Goal: Task Accomplishment & Management: Use online tool/utility

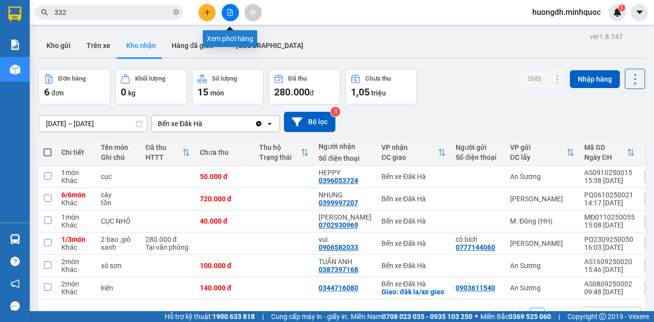
click at [229, 12] on icon "file-add" at bounding box center [230, 12] width 7 height 7
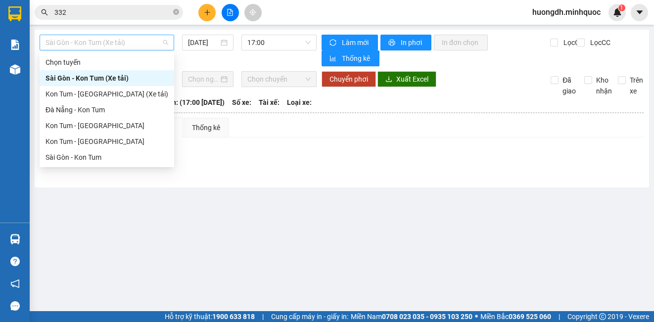
click at [147, 46] on span "Sài Gòn - Kon Tum (Xe tải)" at bounding box center [107, 42] width 123 height 15
click at [92, 156] on div "Sài Gòn - Kon Tum" at bounding box center [107, 157] width 123 height 11
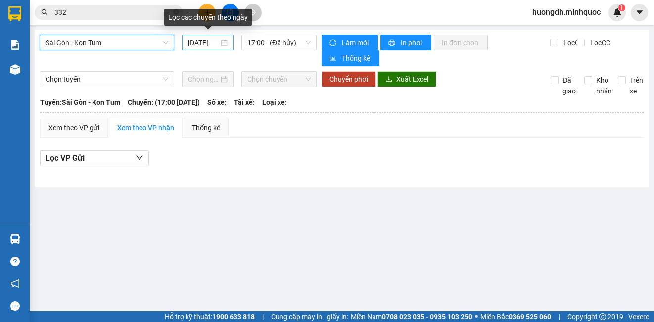
click at [206, 43] on input "[DATE]" at bounding box center [203, 42] width 31 height 11
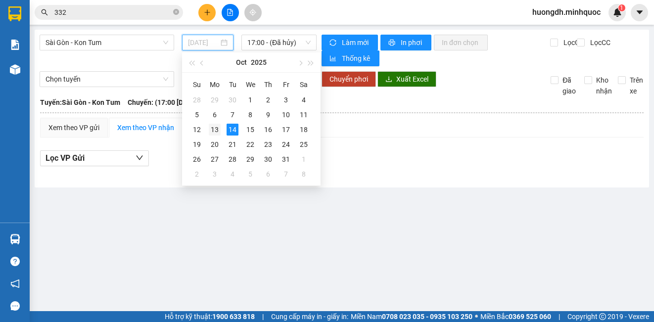
click at [219, 131] on div "13" at bounding box center [215, 130] width 12 height 12
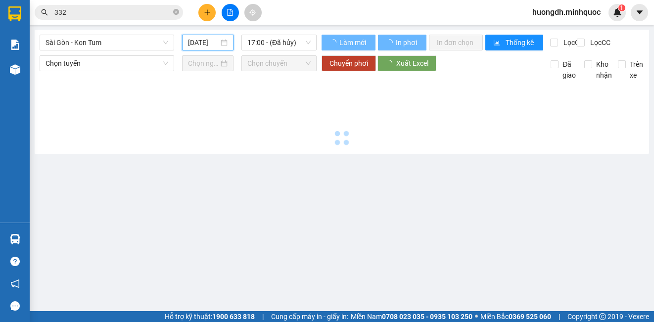
type input "[DATE]"
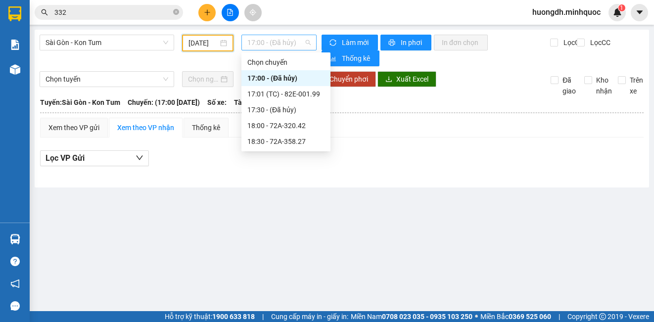
click at [264, 42] on span "17:00 - (Đã hủy)" at bounding box center [278, 42] width 63 height 15
click at [283, 88] on div "17:01 (TC) - 82E-001.99" at bounding box center [286, 94] width 89 height 16
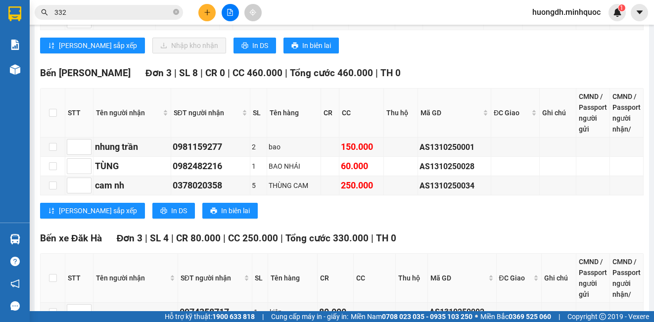
scroll to position [815, 0]
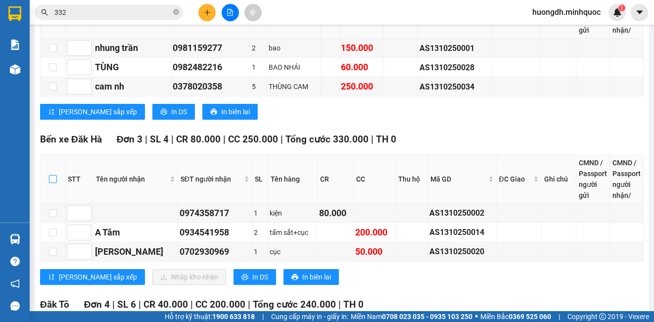
click at [52, 183] on input "checkbox" at bounding box center [53, 179] width 8 height 8
checkbox input "true"
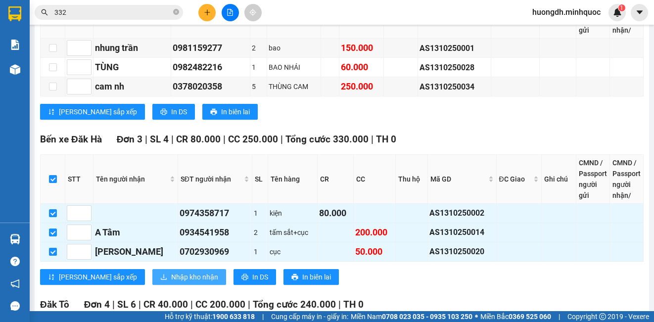
click at [171, 283] on span "Nhập kho nhận" at bounding box center [194, 277] width 47 height 11
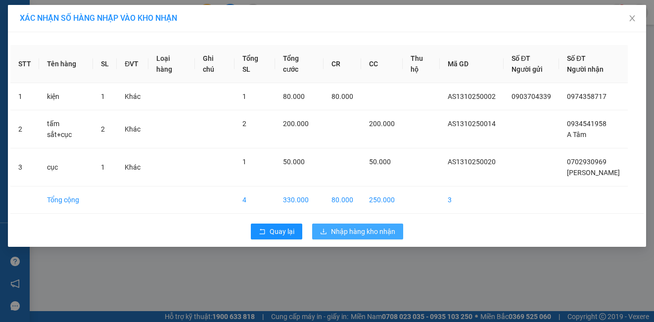
click at [344, 232] on span "Nhập hàng kho nhận" at bounding box center [363, 231] width 64 height 11
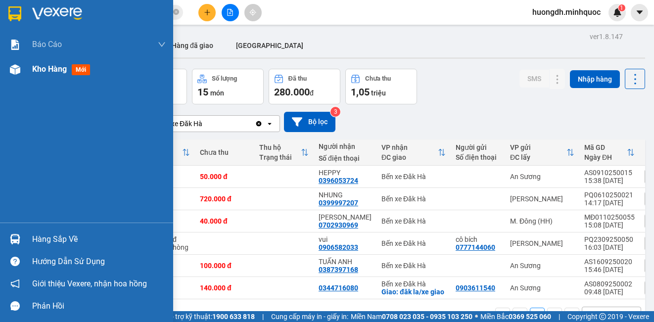
click at [19, 71] on img at bounding box center [15, 69] width 10 height 10
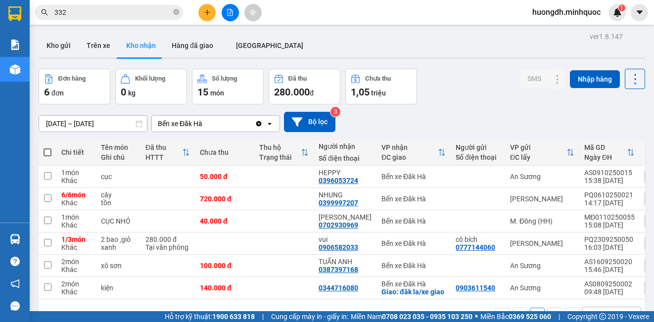
click at [51, 68] on div "ver 1.8.147 Kho gửi Trên xe Kho nhận Hàng đã giao [GEOGRAPHIC_DATA] Đơn hàng 6 …" at bounding box center [342, 191] width 615 height 322
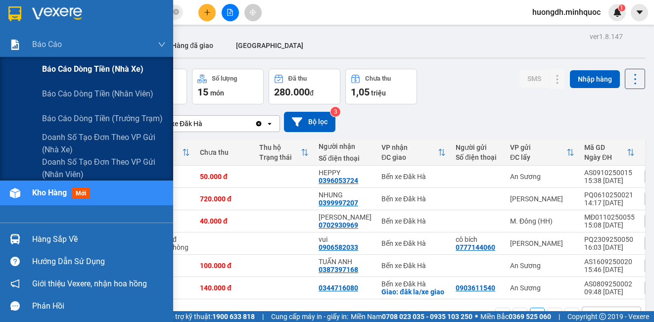
click at [49, 68] on span "Báo cáo dòng tiền (nhà xe)" at bounding box center [92, 69] width 101 height 12
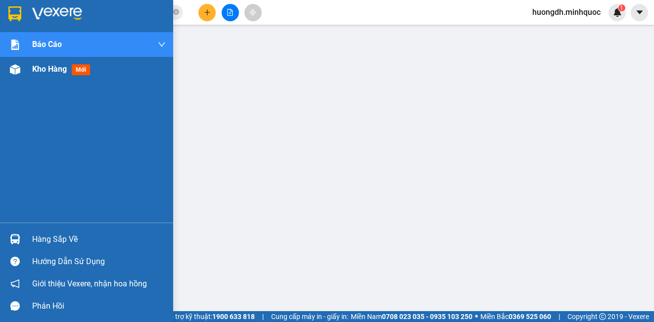
click at [13, 71] on img at bounding box center [15, 69] width 10 height 10
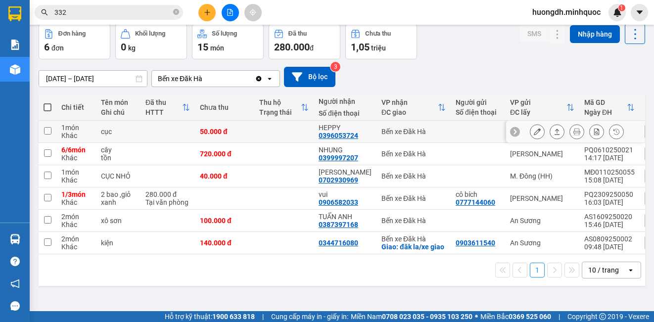
scroll to position [46, 0]
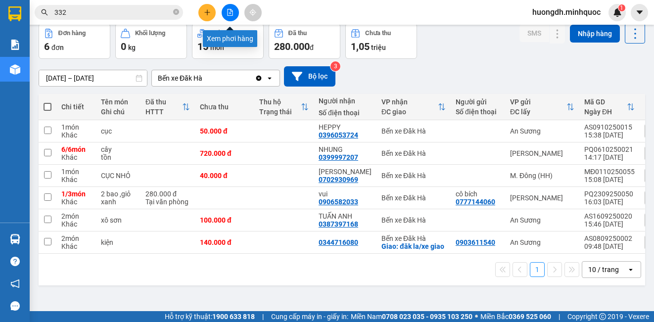
click at [231, 11] on icon "file-add" at bounding box center [230, 12] width 5 height 7
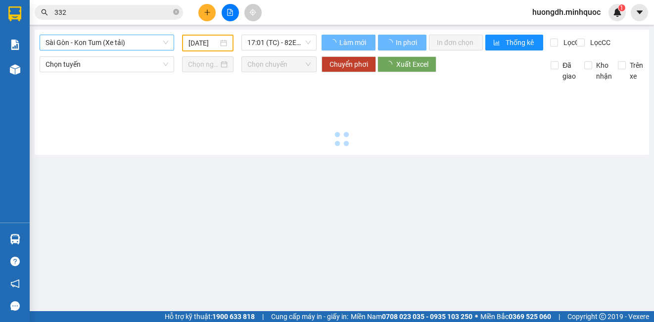
type input "[DATE]"
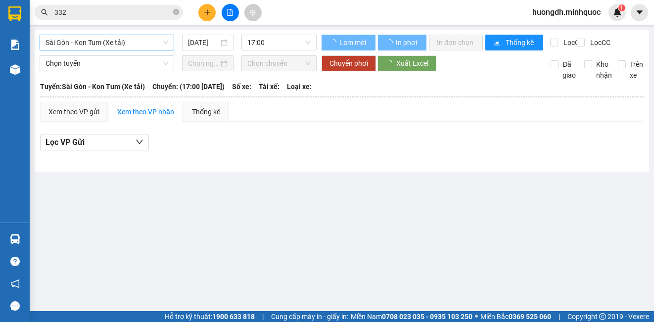
click at [122, 44] on span "Sài Gòn - Kon Tum (Xe tải)" at bounding box center [107, 42] width 123 height 15
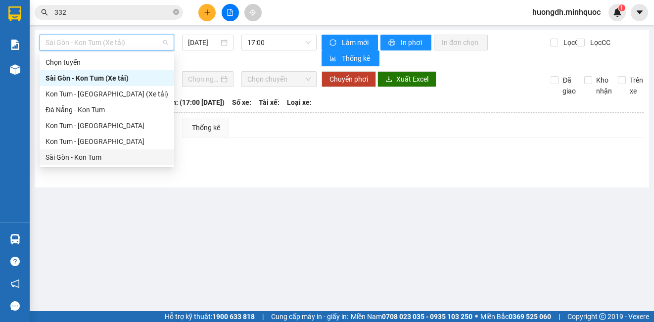
click at [89, 162] on div "Sài Gòn - Kon Tum" at bounding box center [107, 157] width 123 height 11
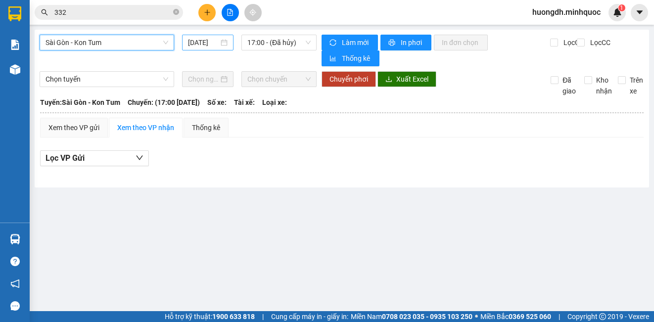
click at [207, 42] on input "[DATE]" at bounding box center [203, 42] width 31 height 11
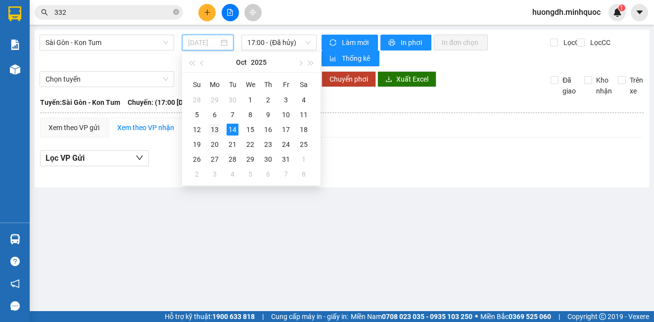
click at [217, 134] on div "13" at bounding box center [215, 130] width 12 height 12
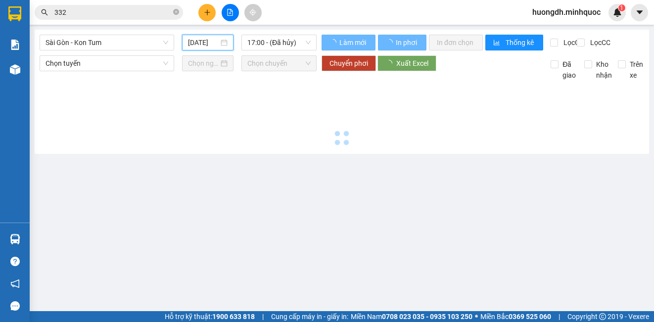
type input "[DATE]"
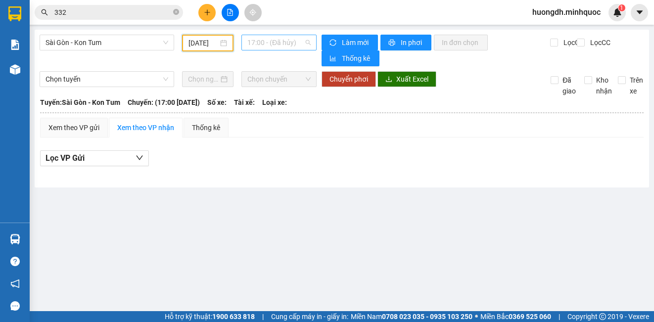
click at [261, 44] on span "17:00 - (Đã hủy)" at bounding box center [278, 42] width 63 height 15
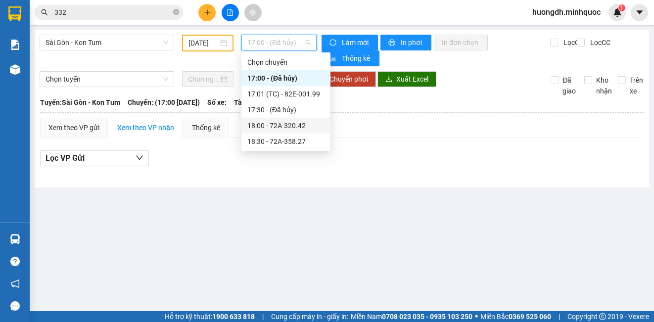
click at [276, 128] on div "18:00 - 72A-320.42" at bounding box center [285, 125] width 77 height 11
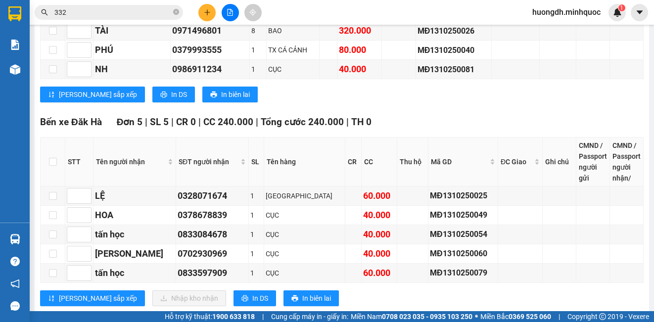
scroll to position [940, 0]
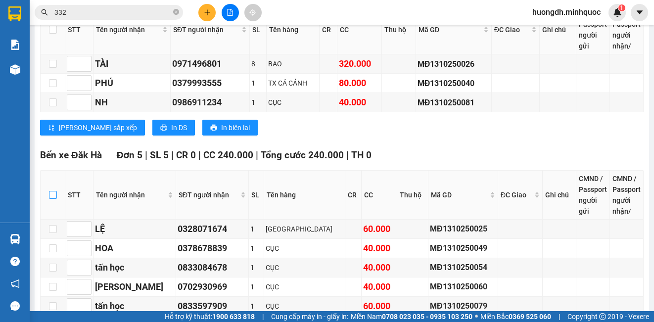
click at [55, 191] on input "checkbox" at bounding box center [53, 195] width 8 height 8
checkbox input "true"
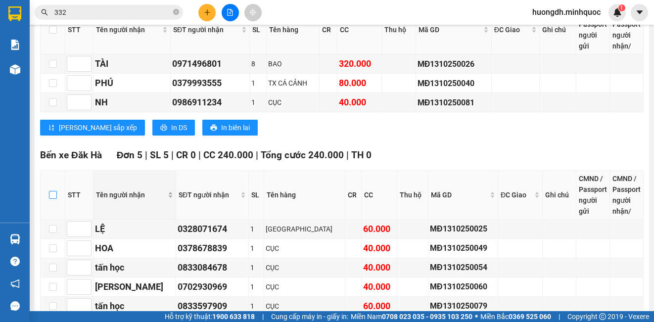
checkbox input "true"
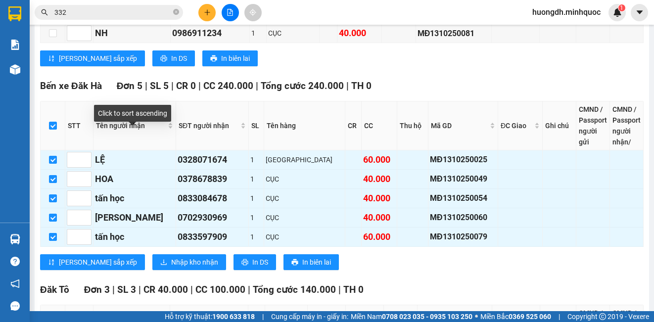
scroll to position [1138, 0]
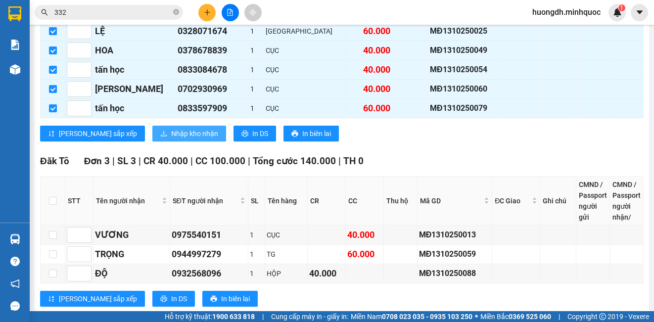
click at [171, 129] on span "Nhập kho nhận" at bounding box center [194, 133] width 47 height 11
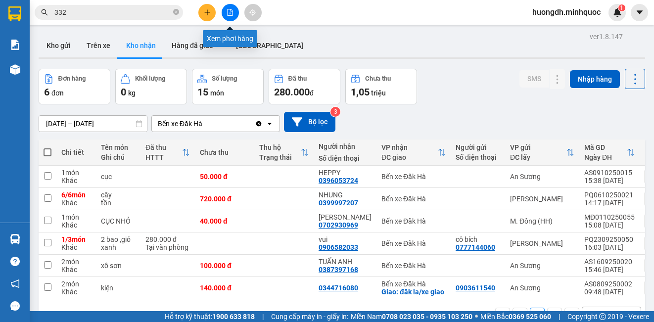
click at [228, 18] on button at bounding box center [230, 12] width 17 height 17
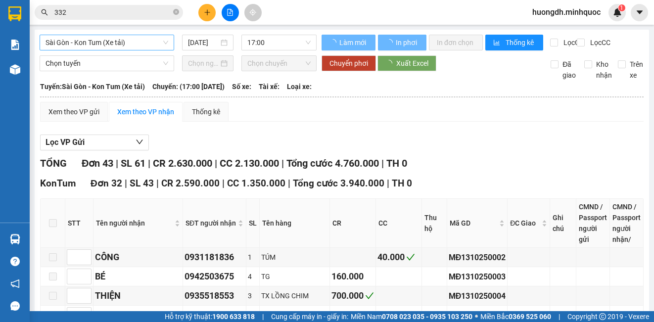
type input "[DATE]"
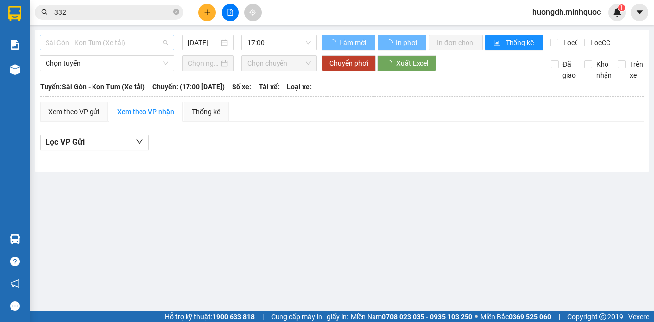
click at [80, 38] on span "Sài Gòn - Kon Tum (Xe tải)" at bounding box center [107, 42] width 123 height 15
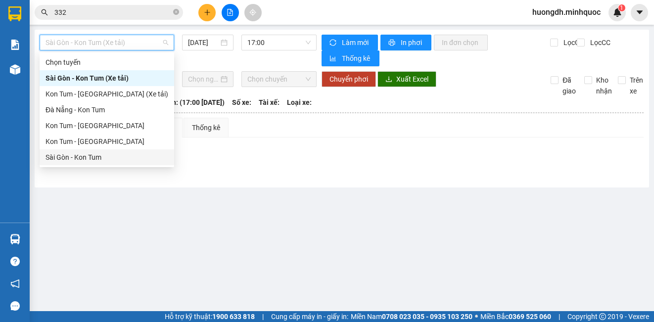
click at [78, 155] on div "Sài Gòn - Kon Tum" at bounding box center [107, 157] width 123 height 11
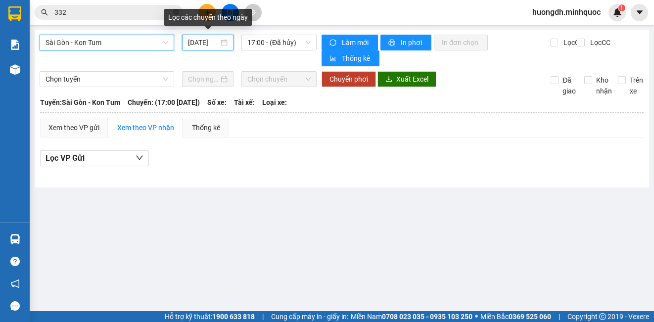
click at [203, 42] on input "[DATE]" at bounding box center [203, 42] width 31 height 11
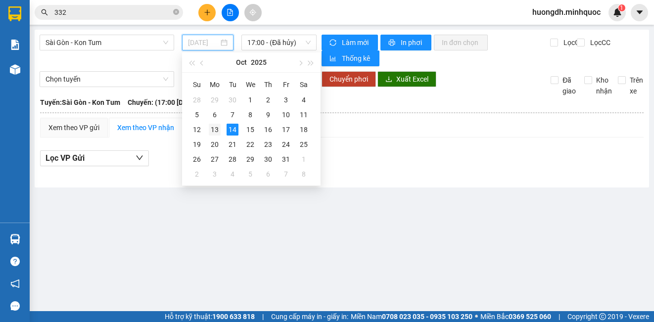
click at [210, 132] on div "13" at bounding box center [215, 130] width 12 height 12
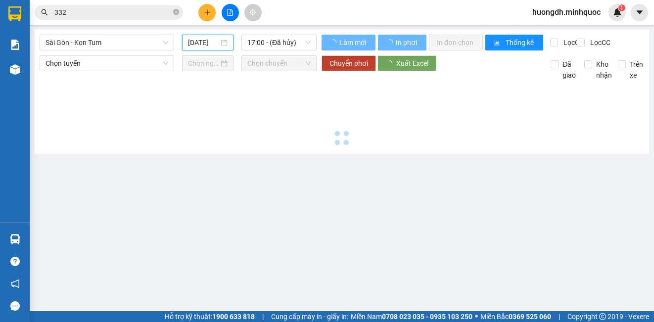
type input "[DATE]"
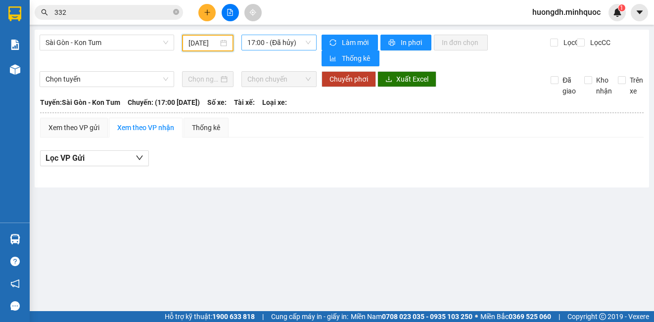
click at [266, 41] on span "17:00 - (Đã hủy)" at bounding box center [278, 42] width 63 height 15
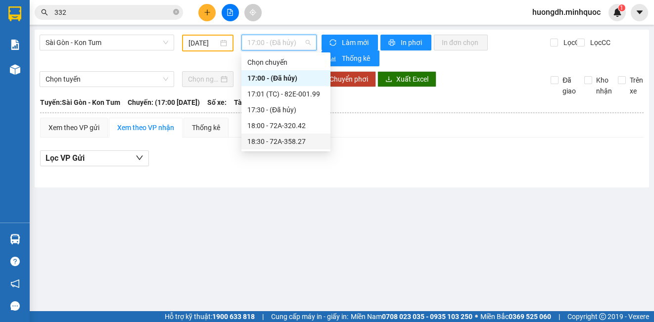
click at [284, 143] on div "18:30 - 72A-358.27" at bounding box center [285, 141] width 77 height 11
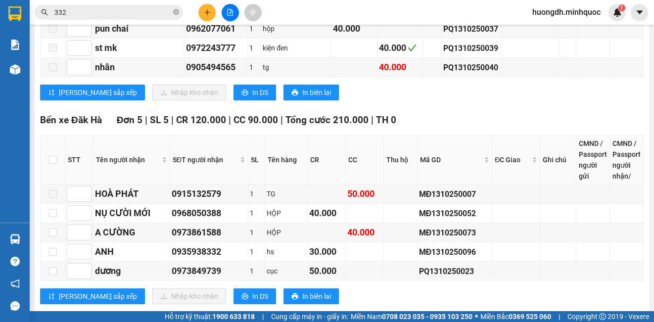
scroll to position [1644, 0]
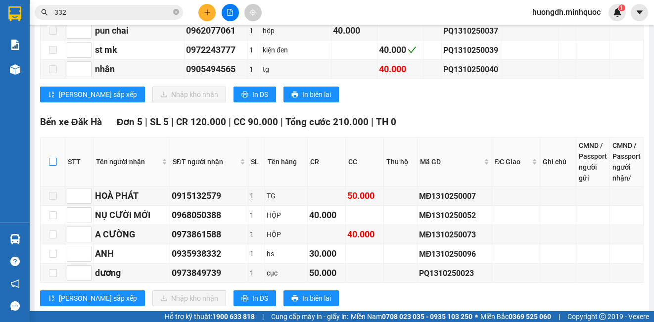
click at [52, 160] on input "checkbox" at bounding box center [53, 162] width 8 height 8
checkbox input "true"
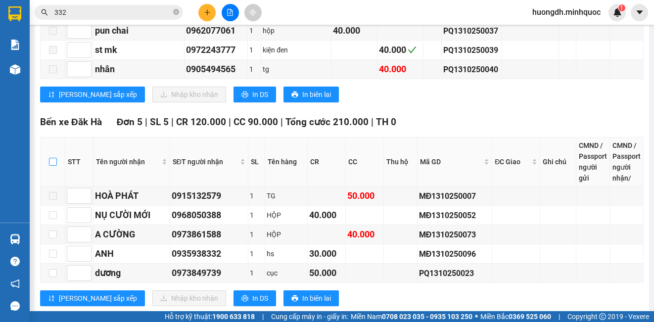
checkbox input "true"
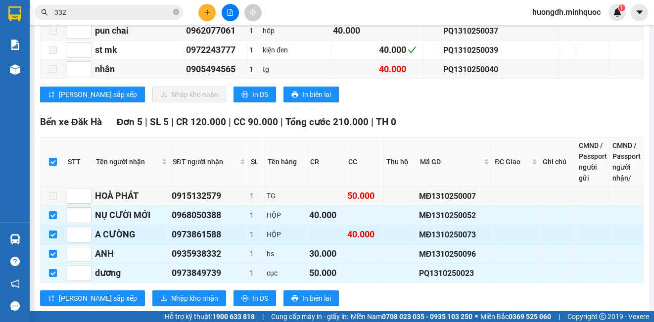
click at [51, 235] on input "checkbox" at bounding box center [53, 235] width 8 height 8
checkbox input "false"
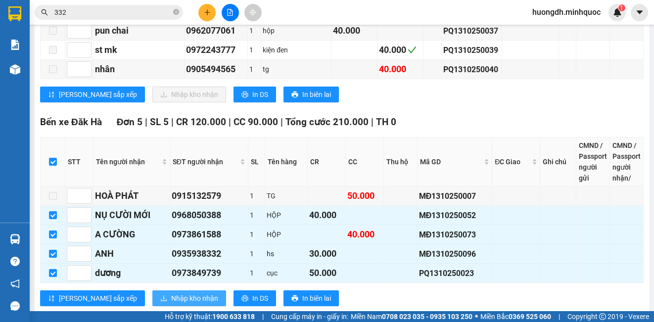
checkbox input "false"
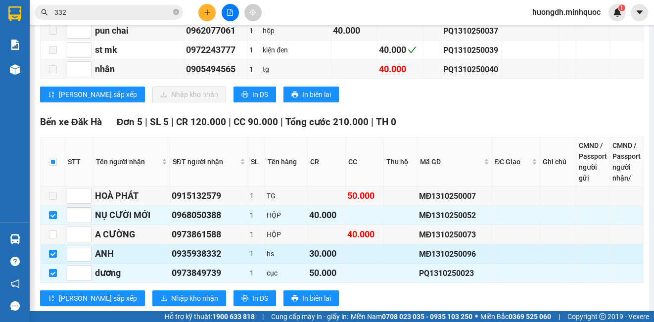
click at [52, 254] on input "checkbox" at bounding box center [53, 254] width 8 height 8
checkbox input "false"
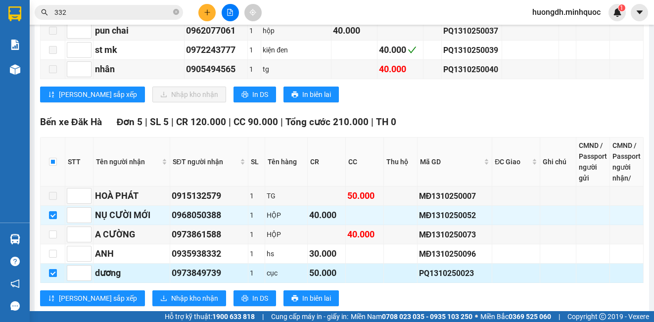
click at [52, 275] on input "checkbox" at bounding box center [53, 273] width 8 height 8
checkbox input "false"
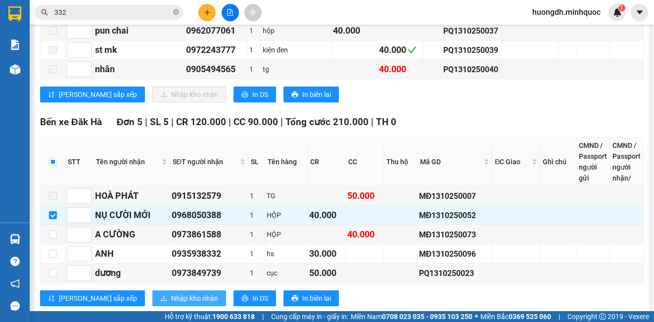
click at [171, 298] on span "Nhập kho nhận" at bounding box center [194, 298] width 47 height 11
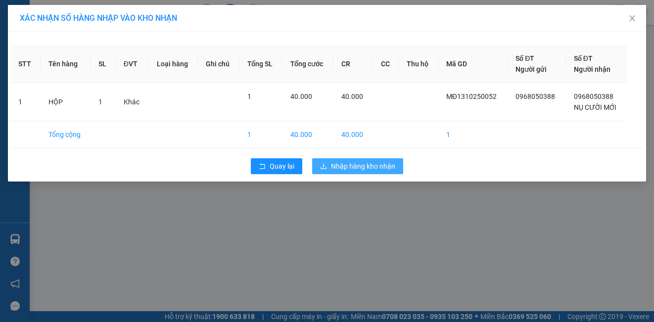
click at [364, 165] on span "Nhập hàng kho nhận" at bounding box center [363, 166] width 64 height 11
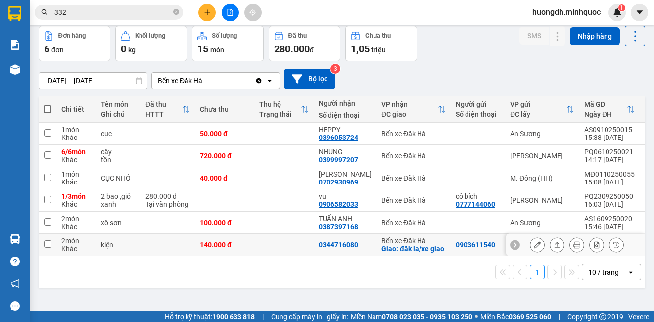
scroll to position [46, 0]
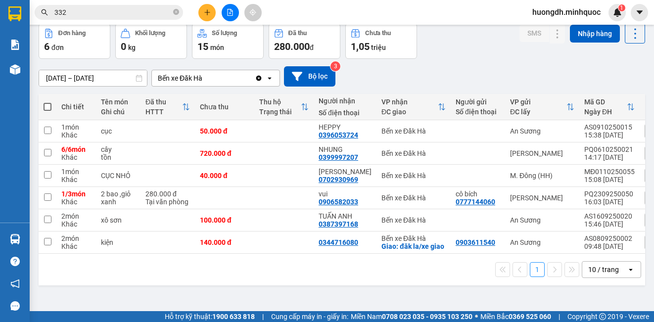
click at [91, 81] on input "[DATE] – [DATE]" at bounding box center [93, 78] width 108 height 16
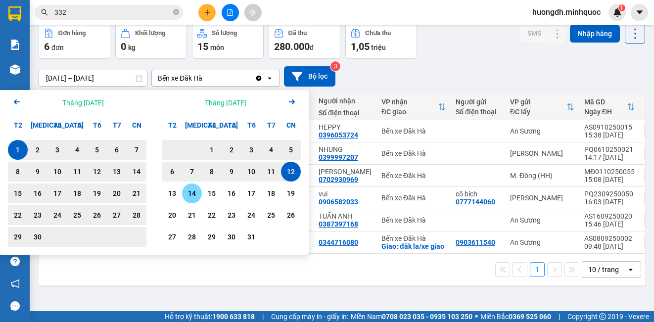
click at [199, 193] on div "14" at bounding box center [192, 194] width 20 height 20
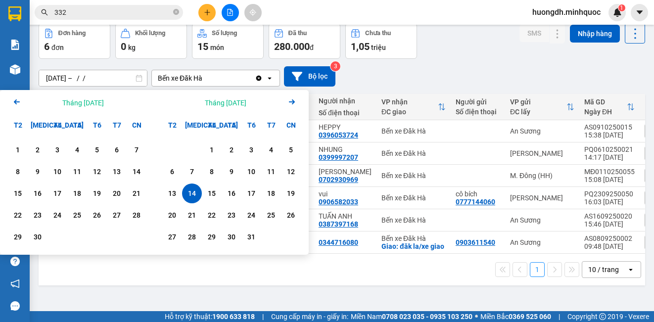
click at [195, 195] on div "14" at bounding box center [192, 194] width 14 height 12
type input "[DATE] – [DATE]"
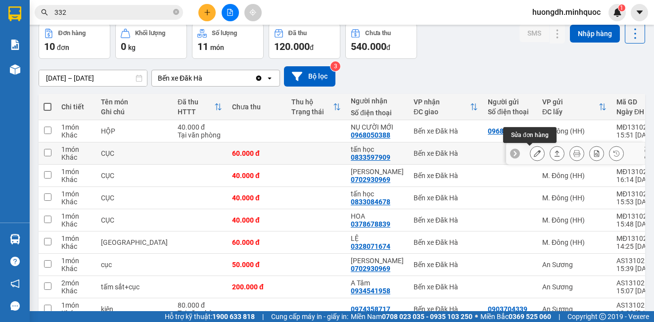
click at [535, 156] on button at bounding box center [538, 153] width 14 height 17
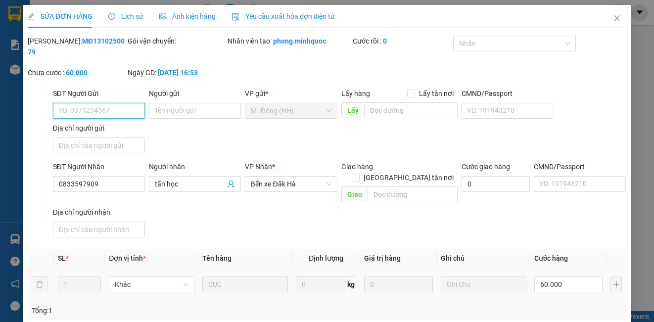
type input "0833597909"
type input "tấn học"
type input "0"
type input "60.000"
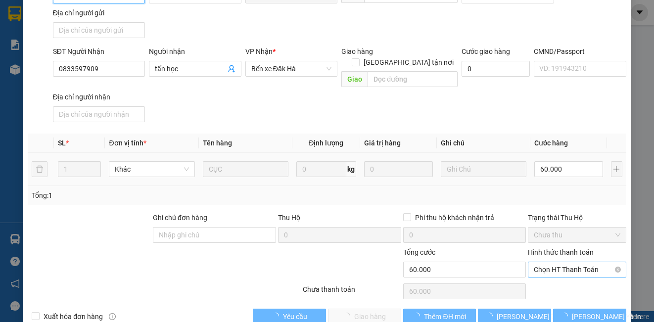
scroll to position [123, 0]
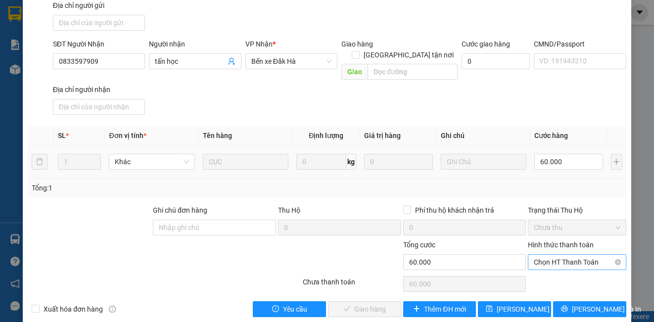
click at [544, 255] on span "Chọn HT Thanh Toán" at bounding box center [577, 262] width 86 height 15
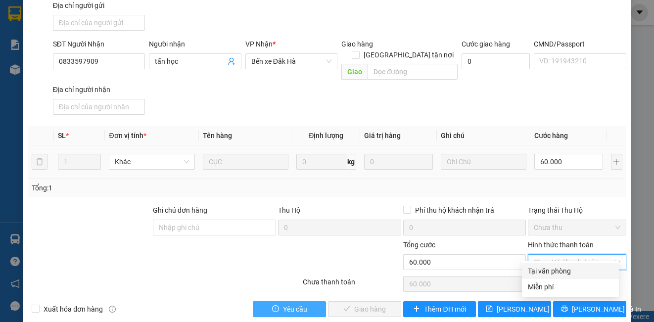
drag, startPoint x: 541, startPoint y: 271, endPoint x: 322, endPoint y: 296, distance: 220.2
click at [540, 272] on div "Tại văn phòng" at bounding box center [570, 271] width 85 height 11
type input "0"
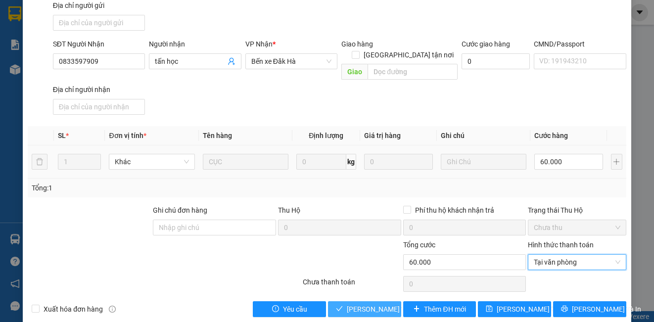
click at [353, 304] on span "[PERSON_NAME] và Giao hàng" at bounding box center [394, 309] width 95 height 11
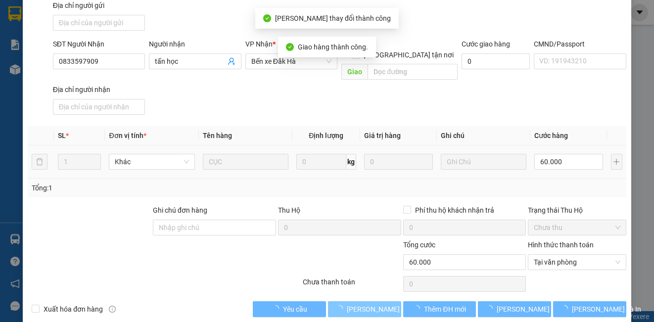
scroll to position [0, 0]
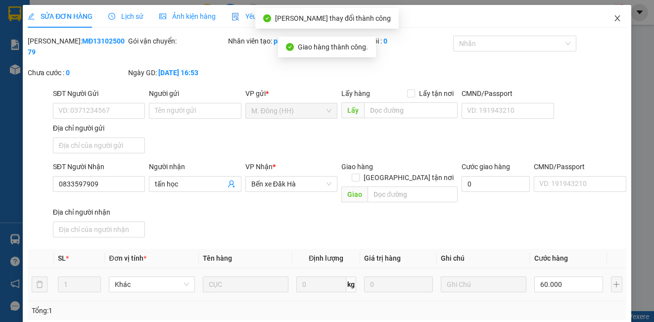
click at [614, 19] on icon "close" at bounding box center [618, 18] width 8 height 8
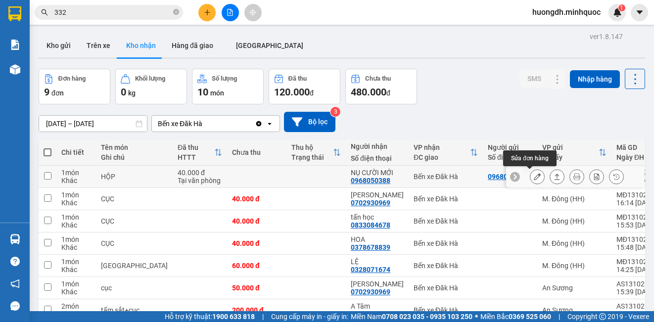
click at [531, 175] on button at bounding box center [538, 176] width 14 height 17
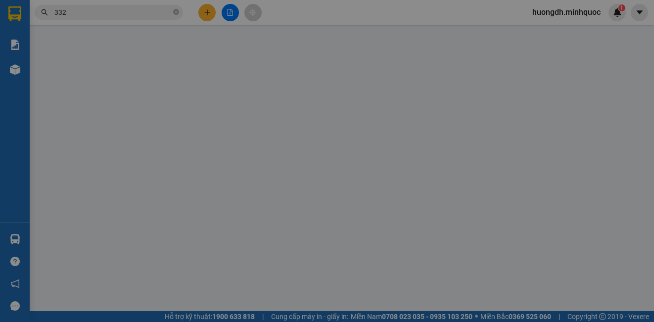
type input "0968050388"
type input "NỤ CƯỜI MỚI"
type input "0"
type input "40.000"
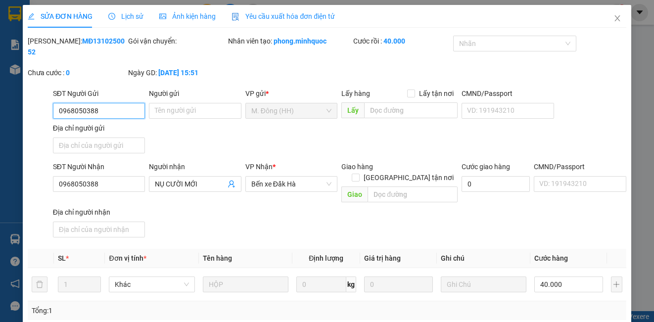
scroll to position [121, 0]
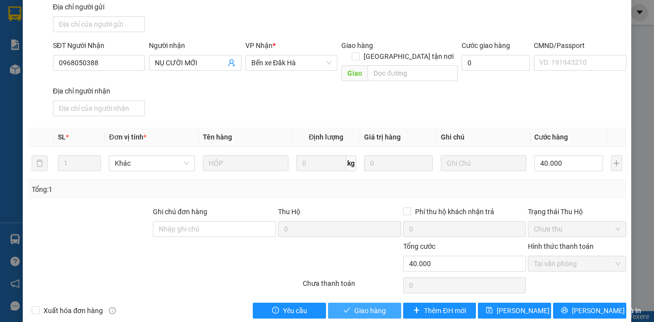
drag, startPoint x: 365, startPoint y: 303, endPoint x: 544, endPoint y: 147, distance: 237.2
click at [365, 305] on span "Giao hàng" at bounding box center [370, 310] width 32 height 11
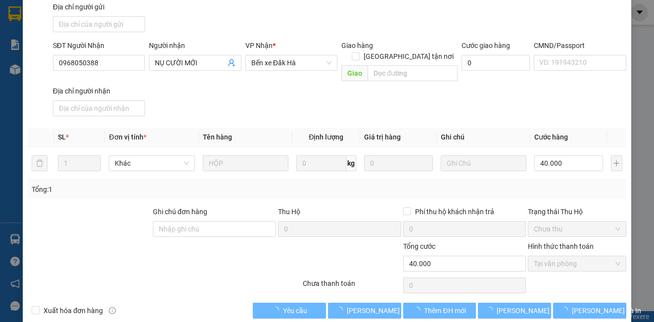
scroll to position [0, 0]
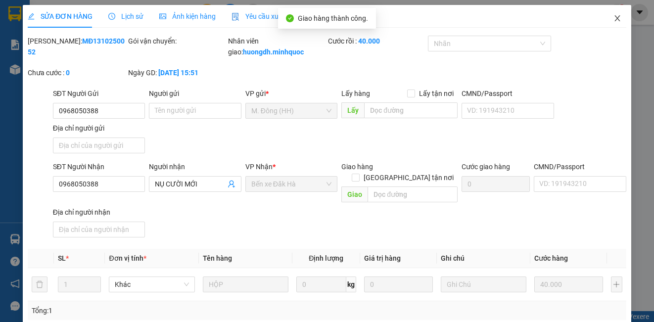
click at [614, 20] on icon "close" at bounding box center [618, 18] width 8 height 8
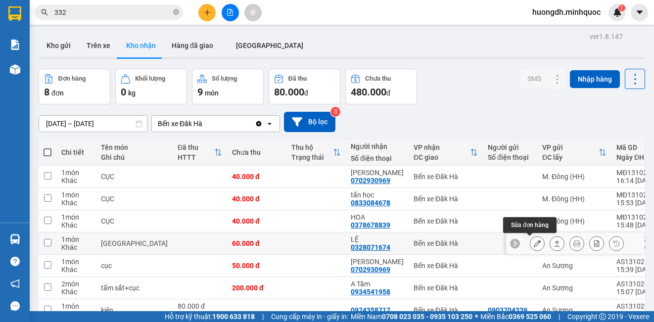
click at [534, 246] on icon at bounding box center [537, 243] width 7 height 7
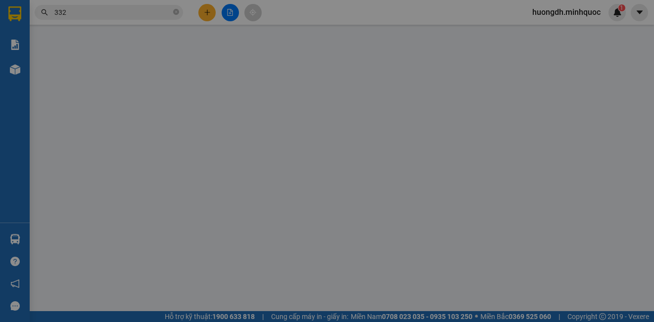
type input "0328071674"
type input "LỆ"
type input "0"
type input "60.000"
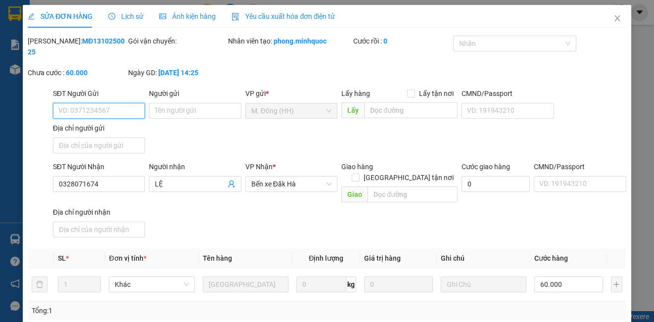
scroll to position [110, 0]
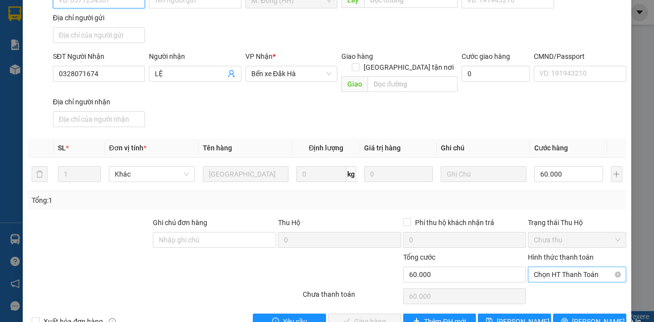
click at [544, 267] on span "Chọn HT Thanh Toán" at bounding box center [577, 274] width 86 height 15
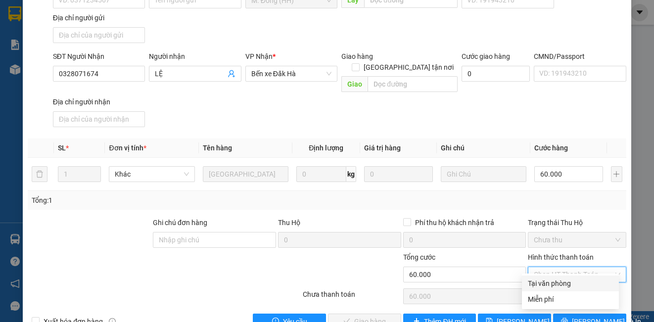
drag, startPoint x: 542, startPoint y: 286, endPoint x: 389, endPoint y: 290, distance: 153.0
click at [541, 286] on div "Tại văn phòng" at bounding box center [570, 283] width 85 height 11
type input "0"
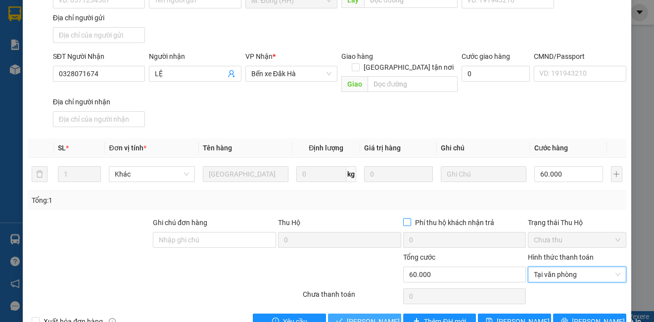
drag, startPoint x: 359, startPoint y: 314, endPoint x: 491, endPoint y: 216, distance: 164.5
click at [362, 316] on span "[PERSON_NAME] và Giao hàng" at bounding box center [394, 321] width 95 height 11
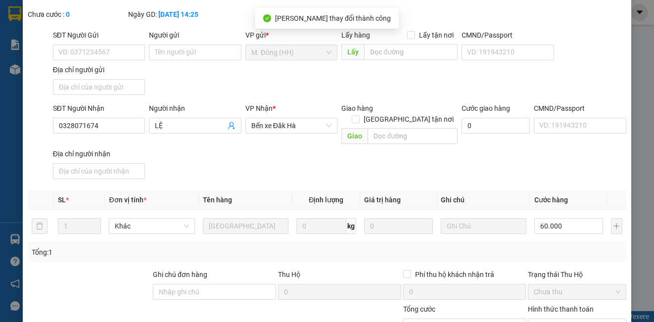
scroll to position [0, 0]
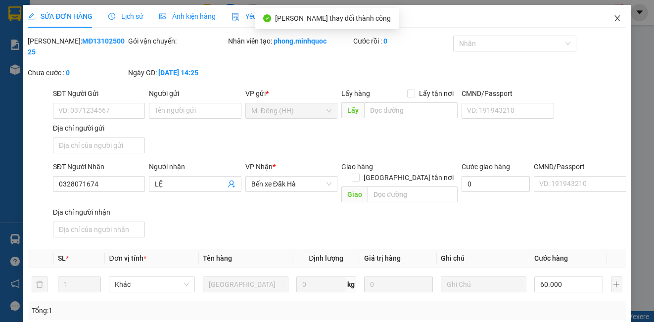
click at [614, 16] on icon "close" at bounding box center [618, 18] width 8 height 8
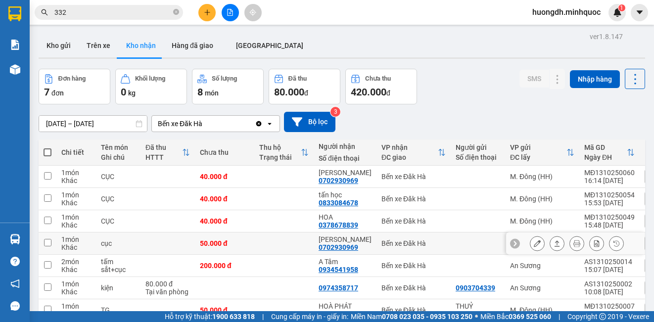
click at [534, 243] on icon at bounding box center [537, 243] width 7 height 7
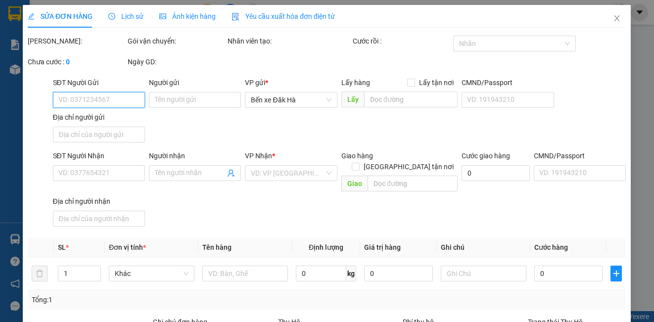
type input "0702930969"
type input "[PERSON_NAME]"
type input "0"
type input "50.000"
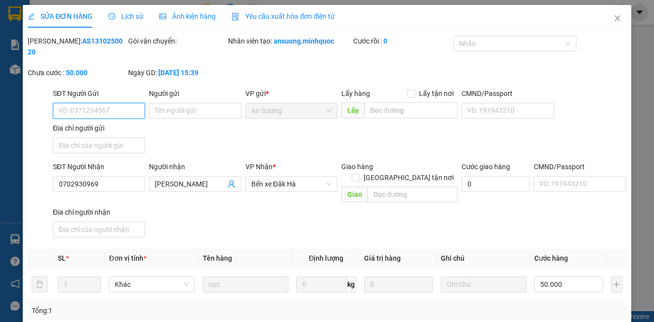
scroll to position [114, 0]
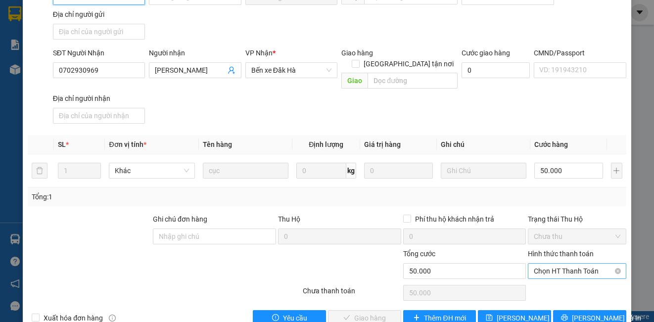
click at [550, 264] on span "Chọn HT Thanh Toán" at bounding box center [577, 271] width 86 height 15
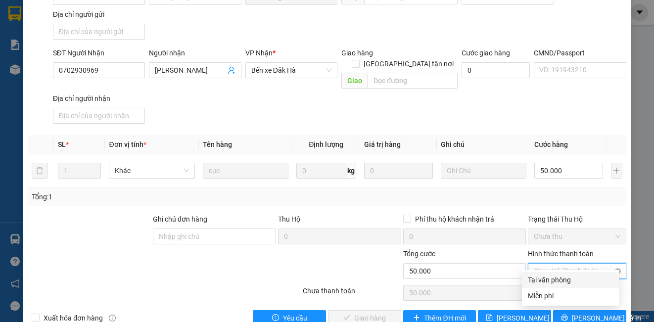
click at [547, 280] on div "Tại văn phòng" at bounding box center [570, 280] width 85 height 11
type input "0"
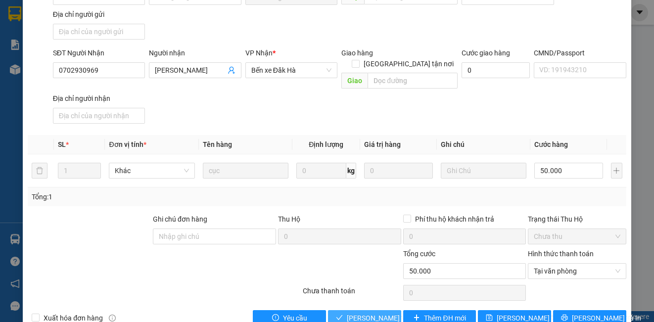
click at [376, 313] on span "[PERSON_NAME] và Giao hàng" at bounding box center [394, 318] width 95 height 11
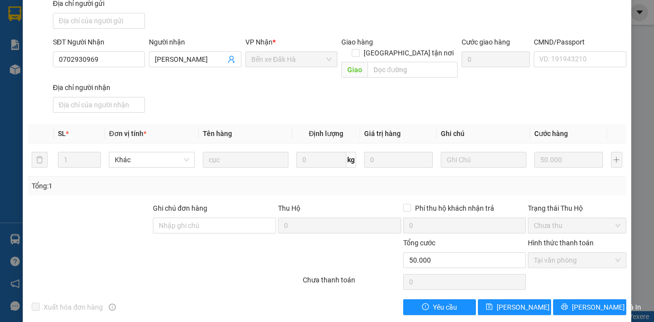
scroll to position [0, 0]
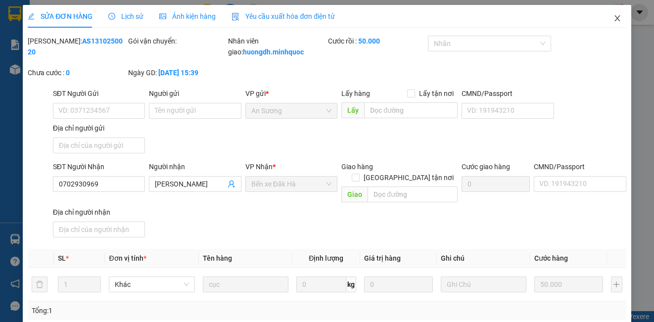
click at [615, 21] on icon "close" at bounding box center [617, 18] width 5 height 6
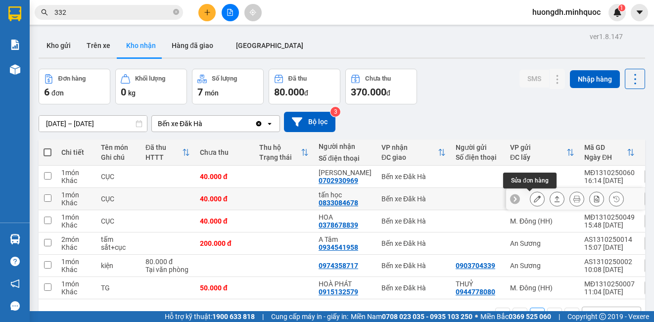
click at [533, 200] on button at bounding box center [538, 199] width 14 height 17
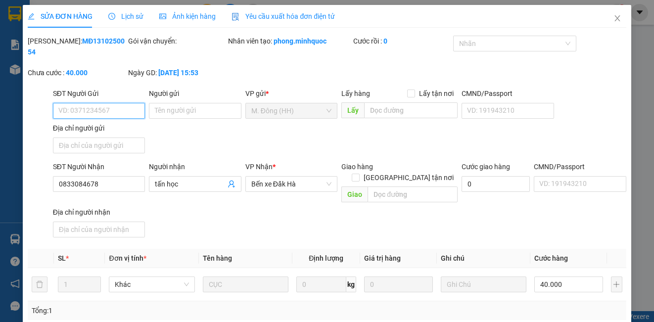
type input "0833084678"
type input "tấn học"
type input "0"
type input "40.000"
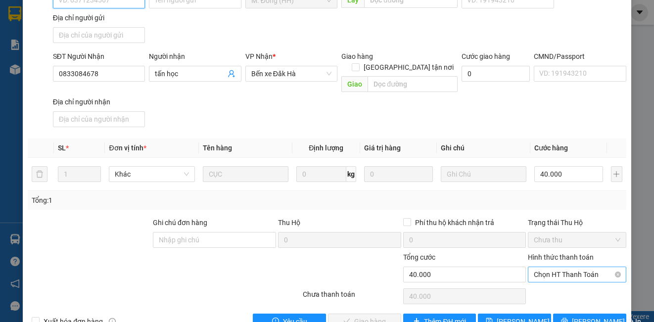
click at [547, 267] on span "Chọn HT Thanh Toán" at bounding box center [577, 274] width 86 height 15
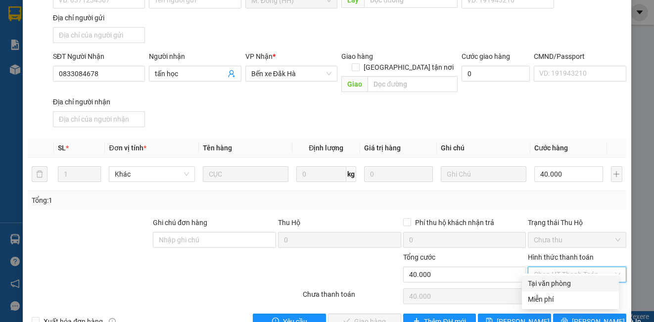
drag, startPoint x: 547, startPoint y: 282, endPoint x: 365, endPoint y: 303, distance: 182.8
click at [546, 282] on div "Tại văn phòng" at bounding box center [570, 283] width 85 height 11
type input "0"
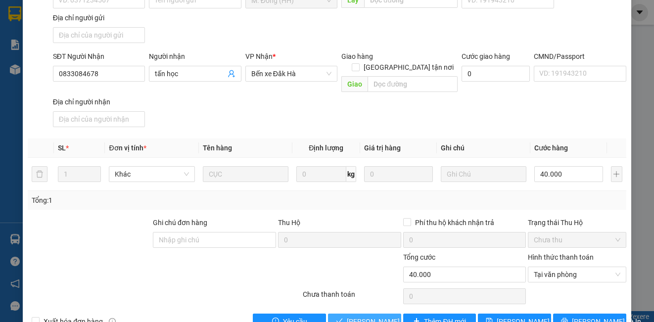
click at [347, 316] on span "[PERSON_NAME] và Giao hàng" at bounding box center [394, 321] width 95 height 11
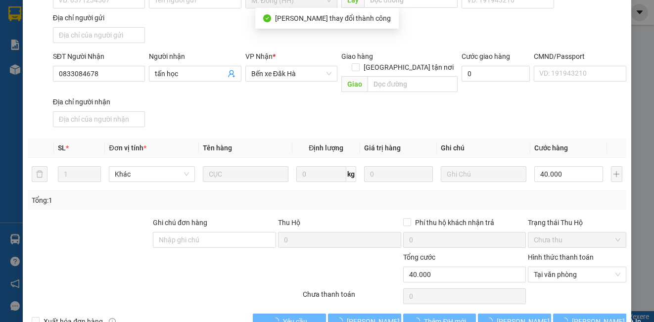
scroll to position [0, 0]
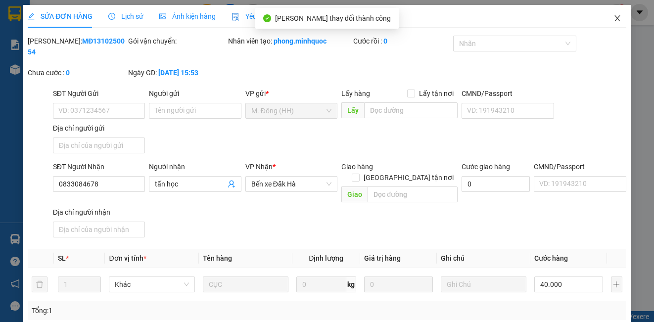
click at [614, 17] on icon "close" at bounding box center [618, 18] width 8 height 8
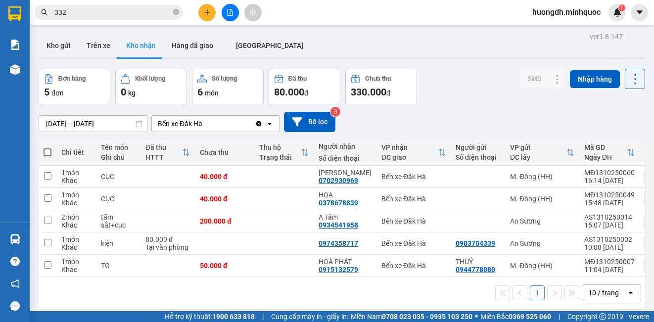
click at [641, 210] on div "ver 1.8.147 Kho gửi Trên xe Kho nhận Hàng đã giao [GEOGRAPHIC_DATA] Đơn hàng 5 …" at bounding box center [342, 191] width 615 height 322
click at [580, 118] on div "[DATE] – [DATE] Press the down arrow key to interact with the calendar and sele…" at bounding box center [342, 122] width 607 height 20
